Goal: Information Seeking & Learning: Find specific fact

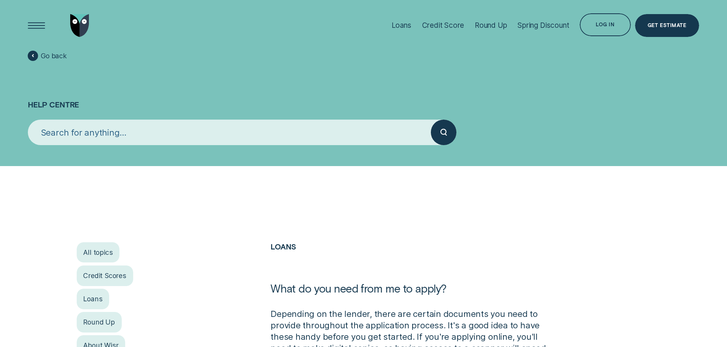
click at [221, 132] on input "search" at bounding box center [229, 133] width 403 height 26
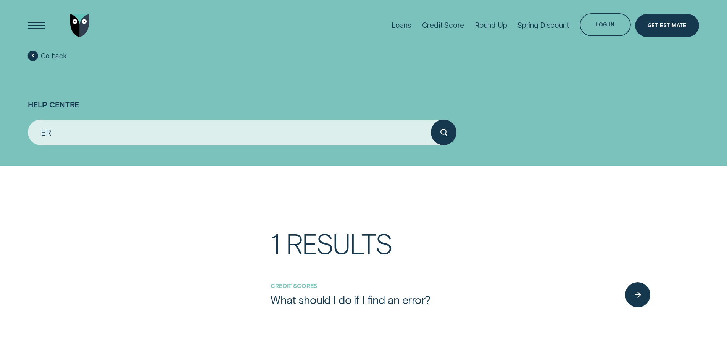
type input "E"
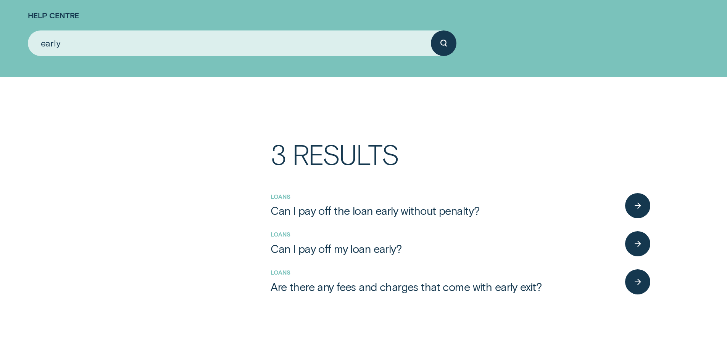
scroll to position [114, 0]
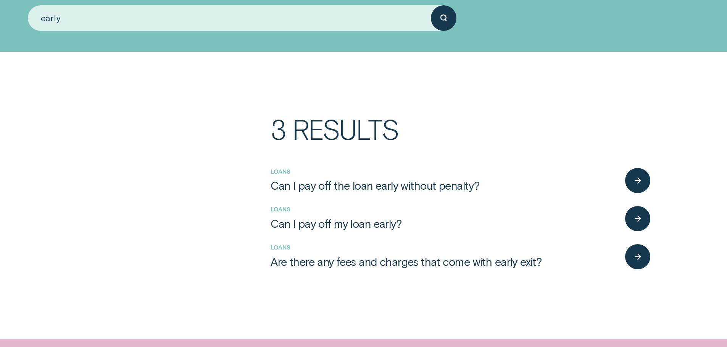
type input "early"
click at [363, 195] on div "Loans Can I pay off the loan early without penalty?" at bounding box center [460, 181] width 380 height 38
click at [629, 188] on div "button" at bounding box center [637, 181] width 26 height 26
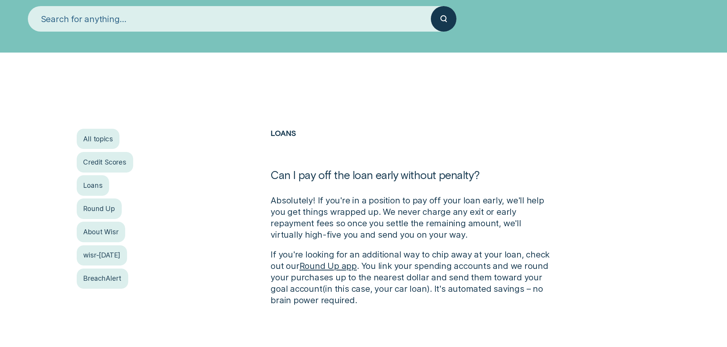
scroll to position [114, 0]
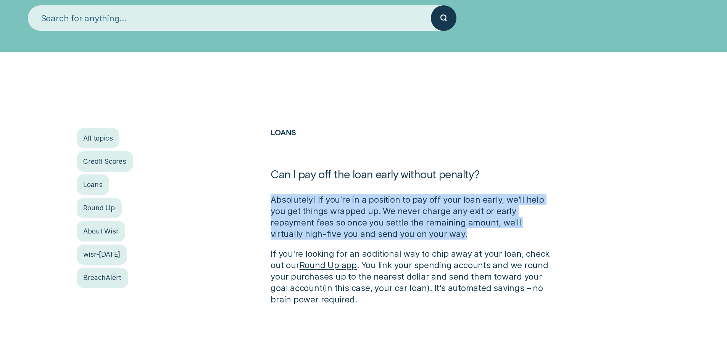
drag, startPoint x: 273, startPoint y: 198, endPoint x: 451, endPoint y: 233, distance: 181.9
click at [451, 233] on p "Absolutely! If you're in a position to pay off your loan early, we'll help you …" at bounding box center [411, 217] width 283 height 46
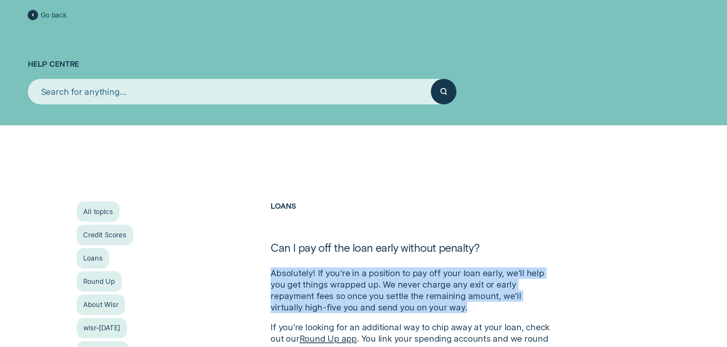
scroll to position [38, 0]
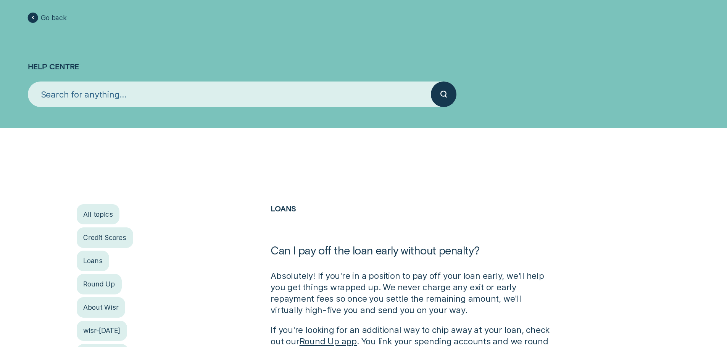
drag, startPoint x: 174, startPoint y: 86, endPoint x: 165, endPoint y: 86, distance: 9.5
click at [166, 86] on input "search" at bounding box center [229, 95] width 403 height 26
